Goal: Information Seeking & Learning: Check status

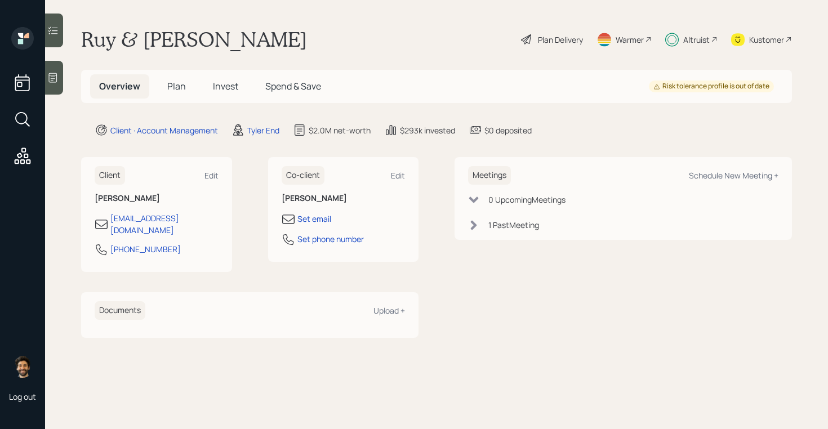
click at [228, 82] on span "Invest" at bounding box center [225, 86] width 25 height 12
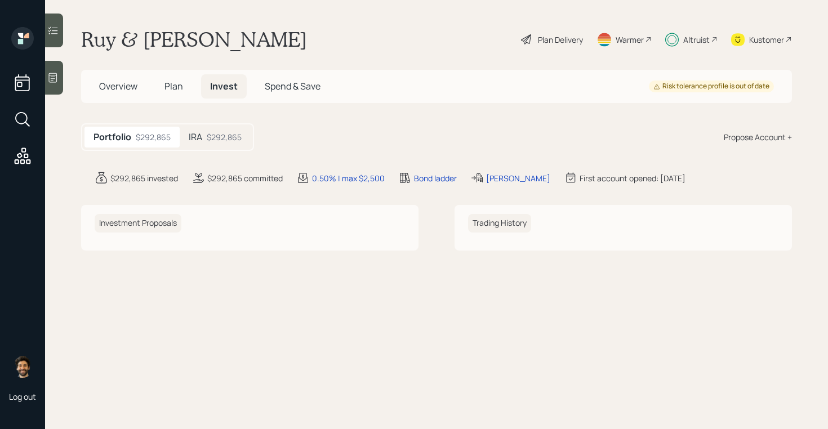
click at [221, 134] on div "$292,865" at bounding box center [224, 137] width 35 height 12
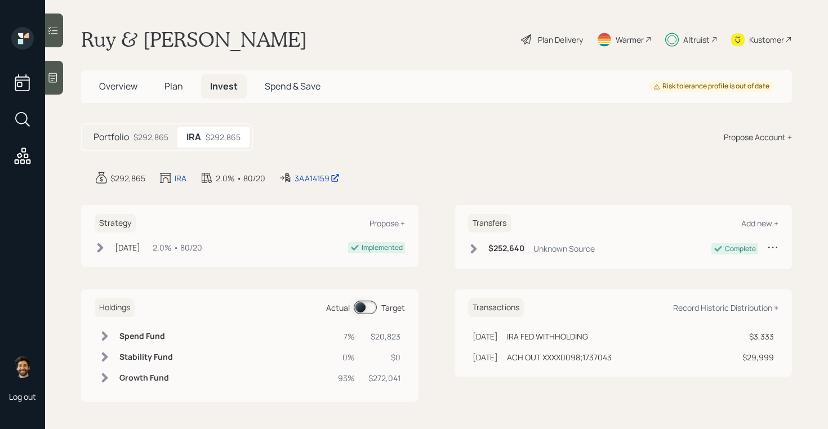
click at [365, 305] on span at bounding box center [365, 308] width 23 height 14
click at [369, 309] on span at bounding box center [365, 308] width 23 height 14
click at [683, 39] on div "Altruist" at bounding box center [696, 40] width 26 height 12
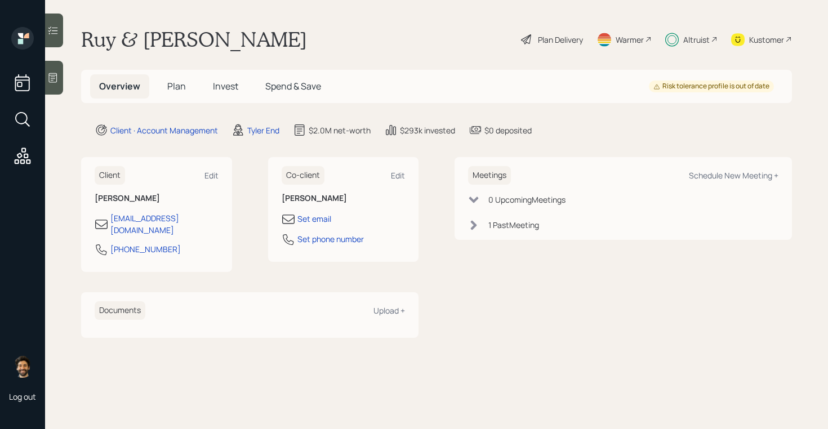
click at [219, 86] on span "Invest" at bounding box center [225, 86] width 25 height 12
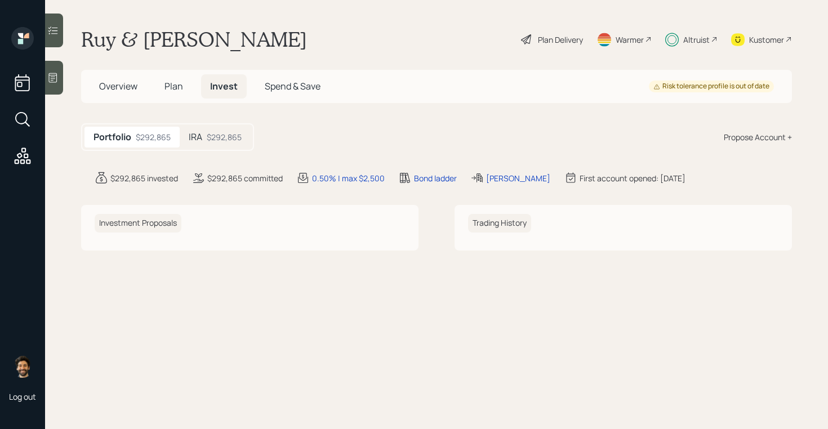
click at [216, 142] on div "$292,865" at bounding box center [224, 137] width 35 height 12
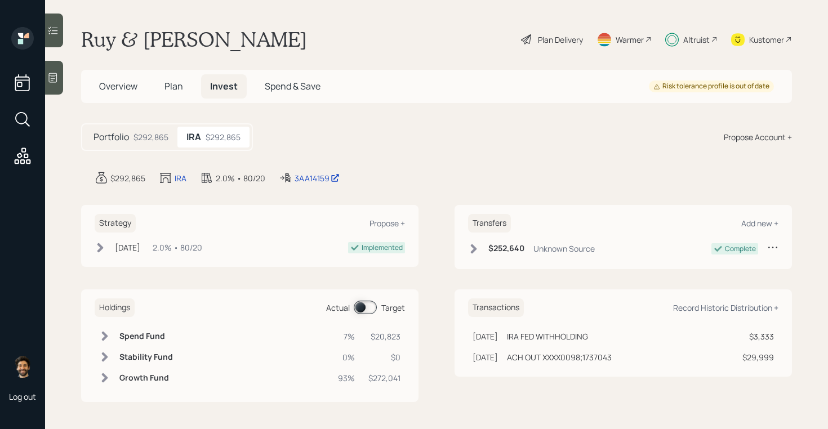
click at [170, 87] on span "Plan" at bounding box center [173, 86] width 19 height 12
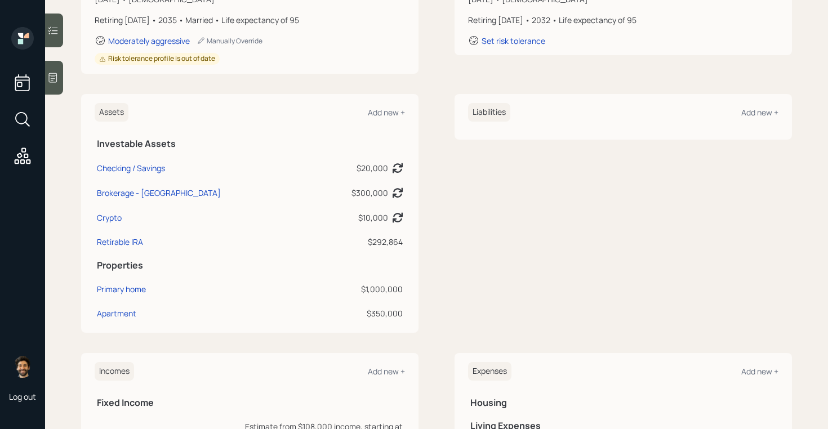
scroll to position [188, 0]
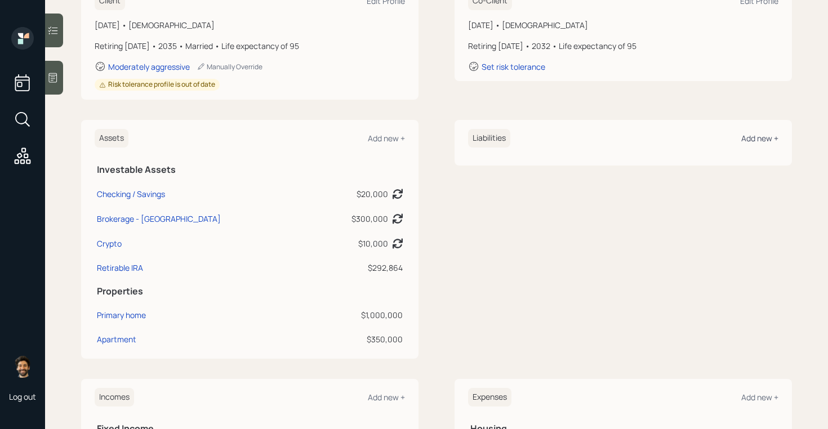
click at [749, 139] on div "Add new +" at bounding box center [759, 138] width 37 height 11
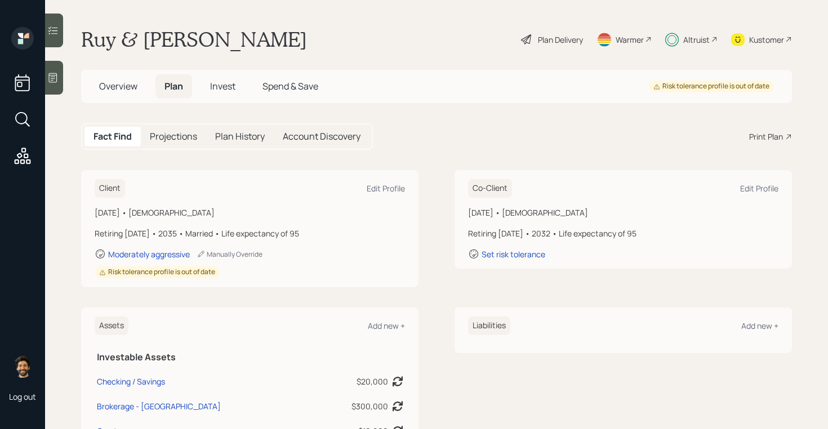
click at [213, 93] on h5 "Invest" at bounding box center [222, 86] width 43 height 24
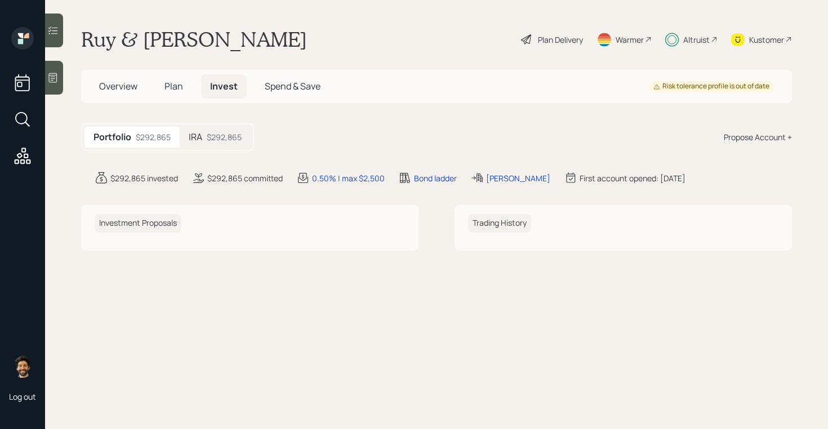
click at [204, 138] on div "IRA $292,865" at bounding box center [215, 137] width 71 height 21
